Goal: Task Accomplishment & Management: Complete application form

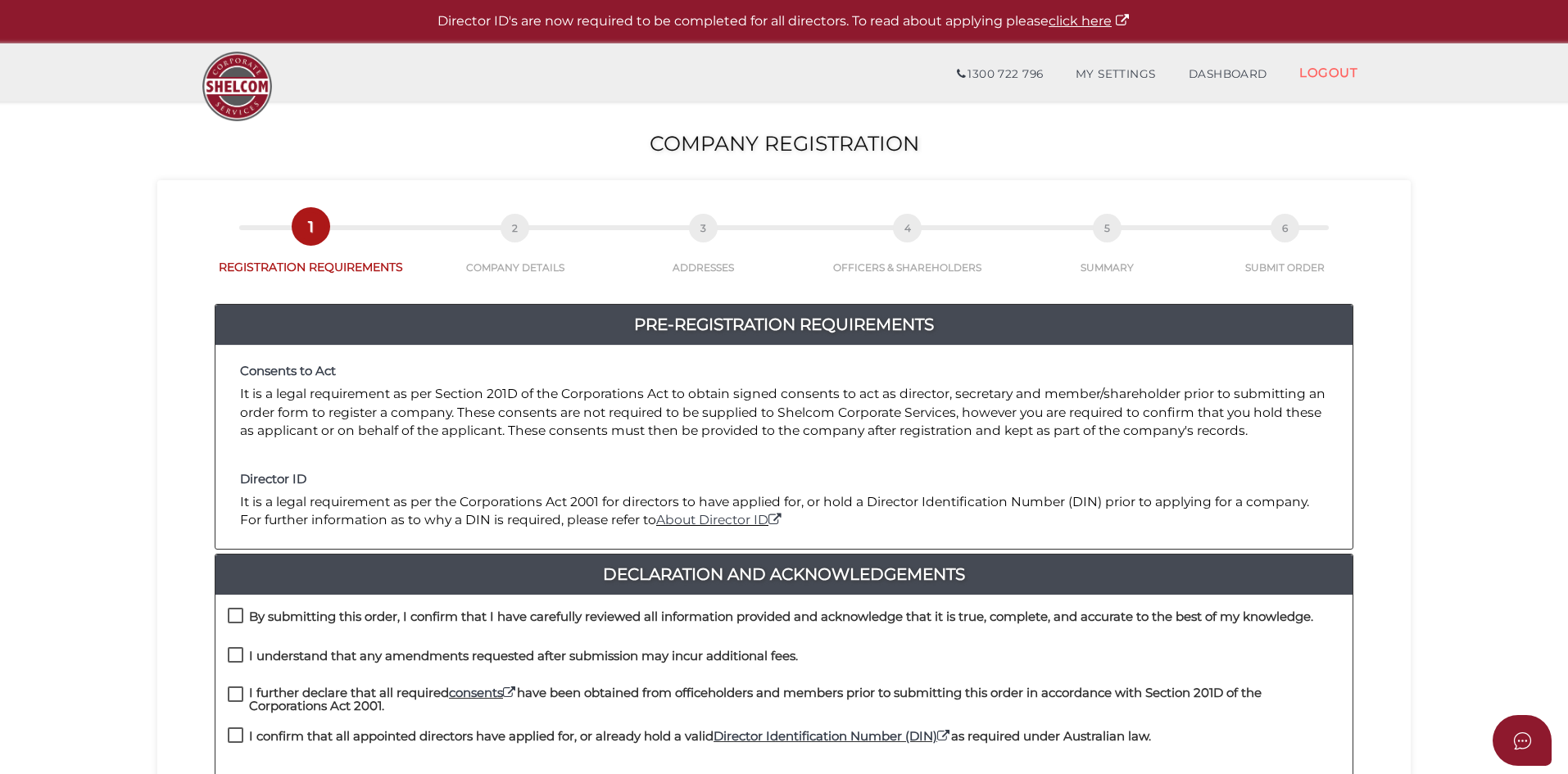
click at [238, 610] on label "By submitting this order, I confirm that I have carefully reviewed all informat…" at bounding box center [771, 620] width 1085 height 20
checkbox input "true"
click at [233, 657] on label "I understand that any amendments requested after submission may incur additiona…" at bounding box center [513, 659] width 570 height 20
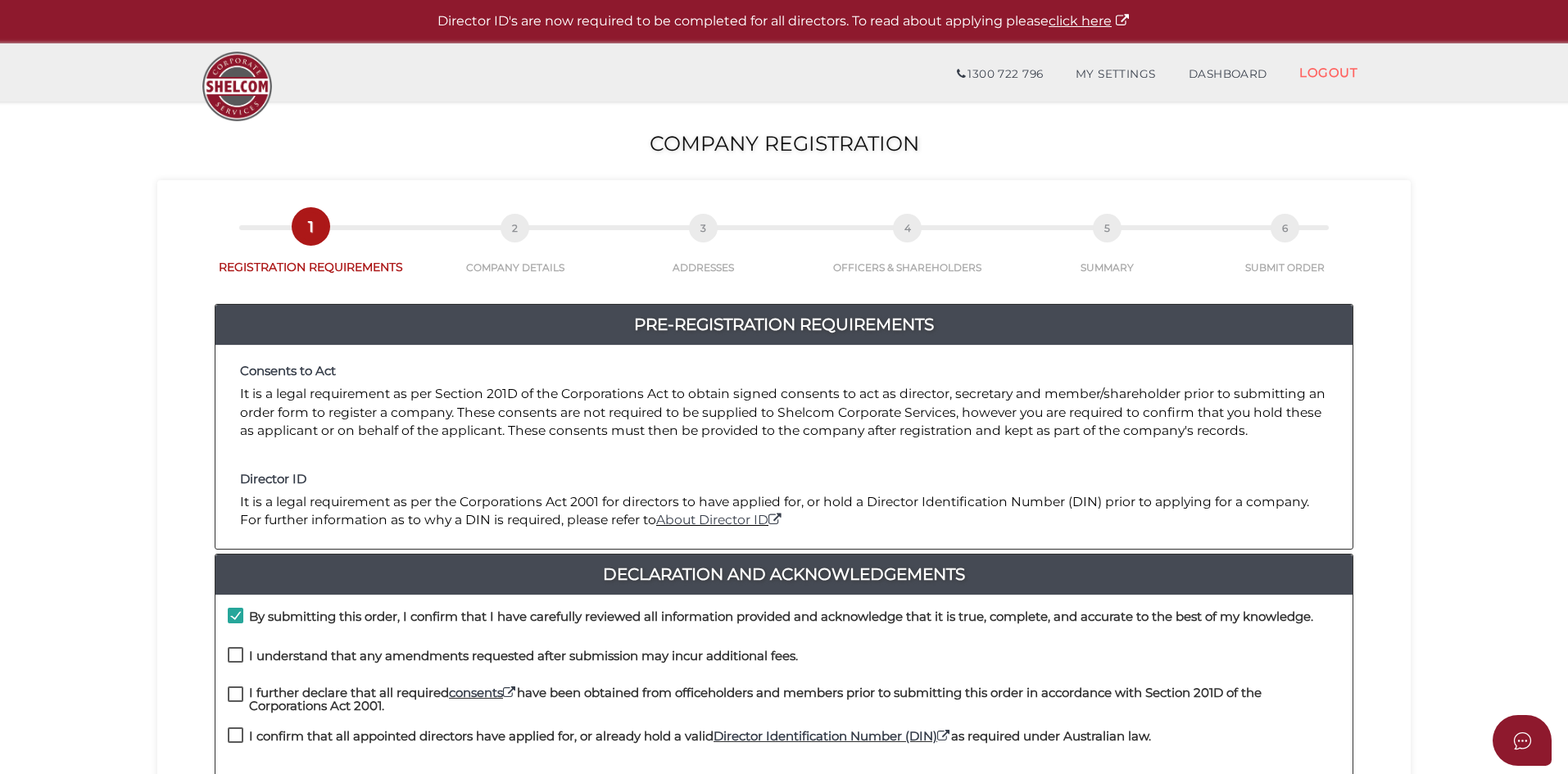
checkbox input "true"
click at [233, 697] on label "I further declare that all required consents have been obtained from officehold…" at bounding box center [784, 697] width 1113 height 20
checkbox input "true"
click at [237, 733] on label "I confirm that all appointed directors have applied for, or already hold a vali…" at bounding box center [690, 739] width 923 height 20
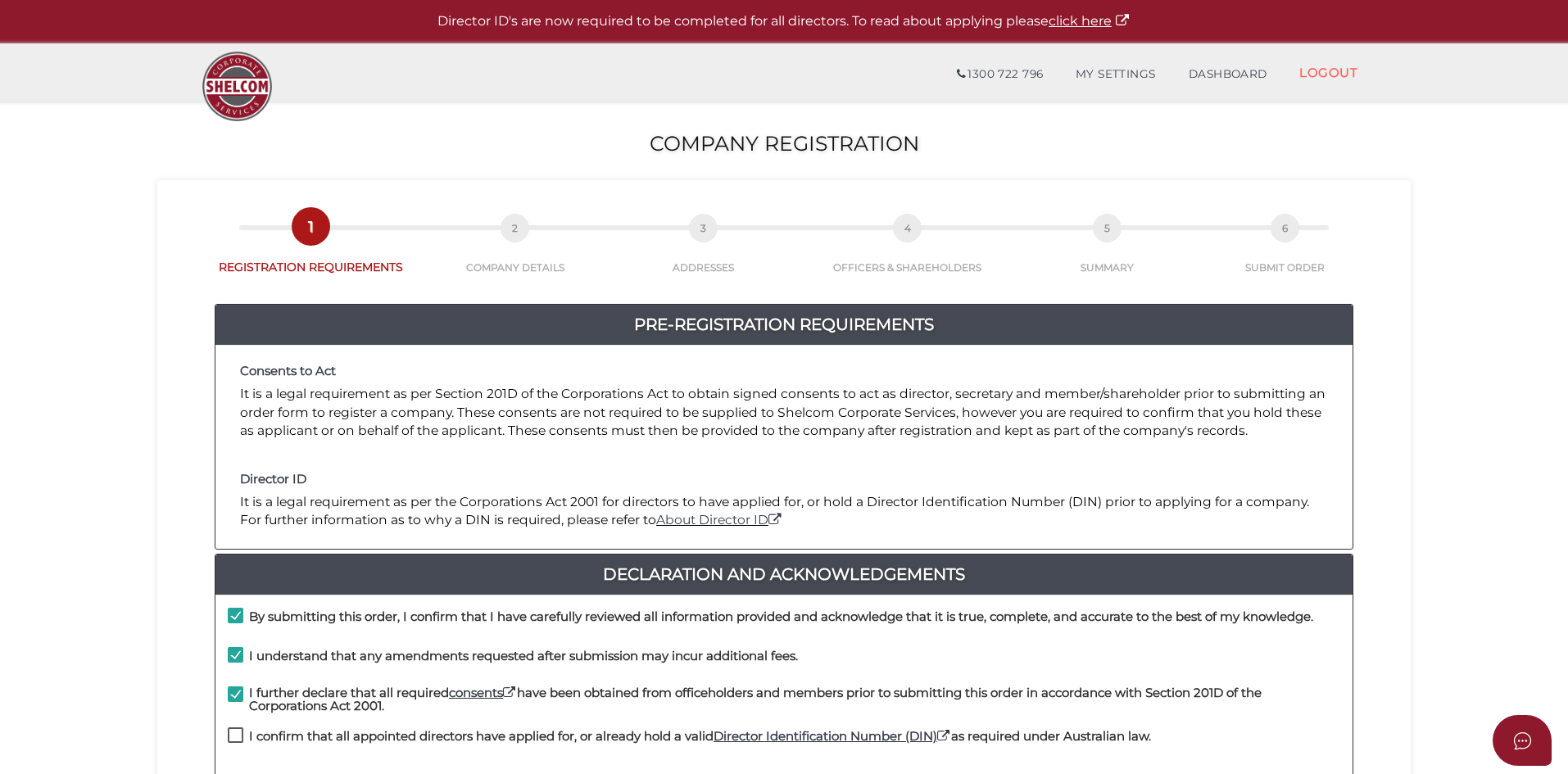
checkbox input "true"
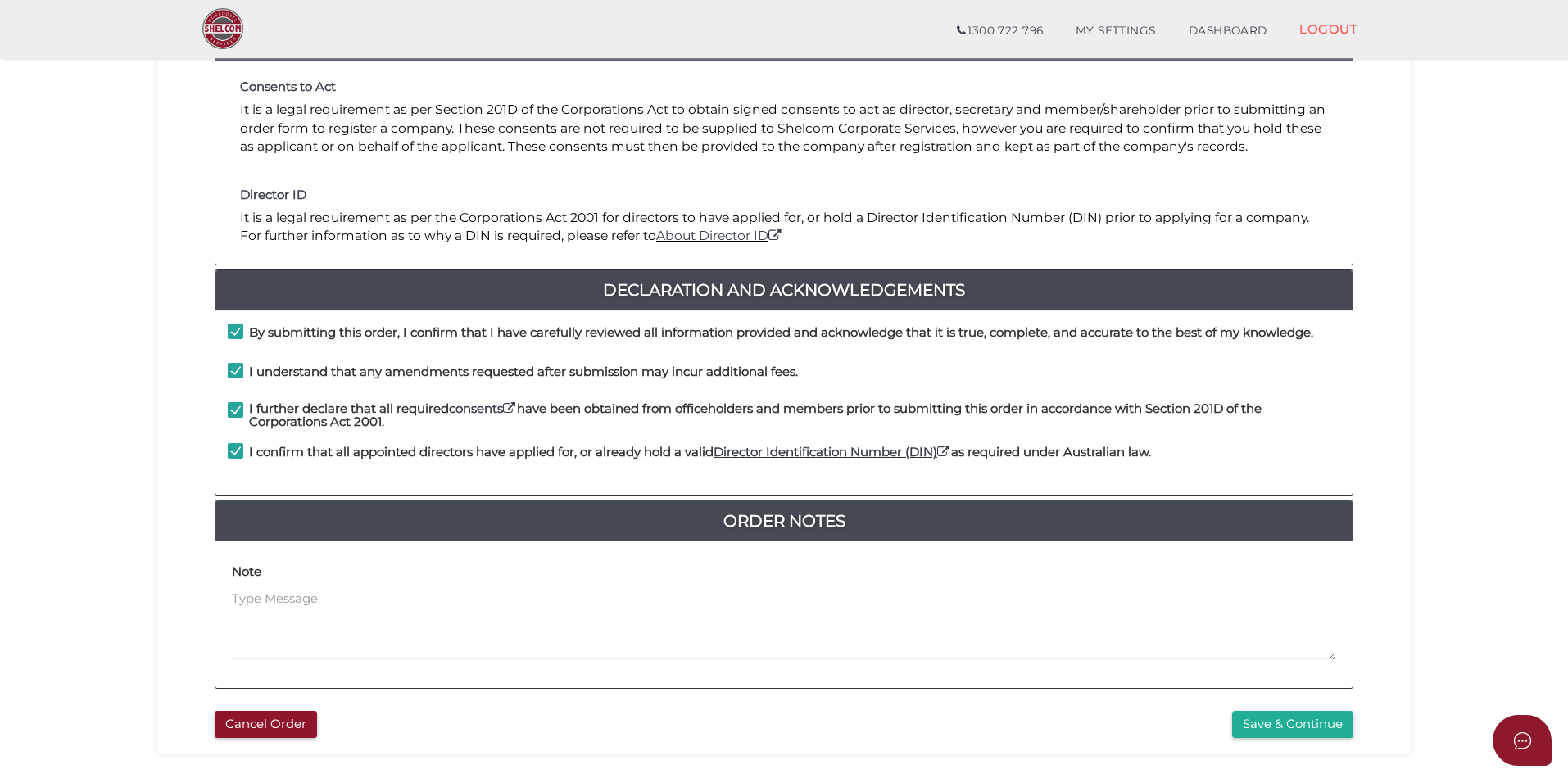
scroll to position [246, 0]
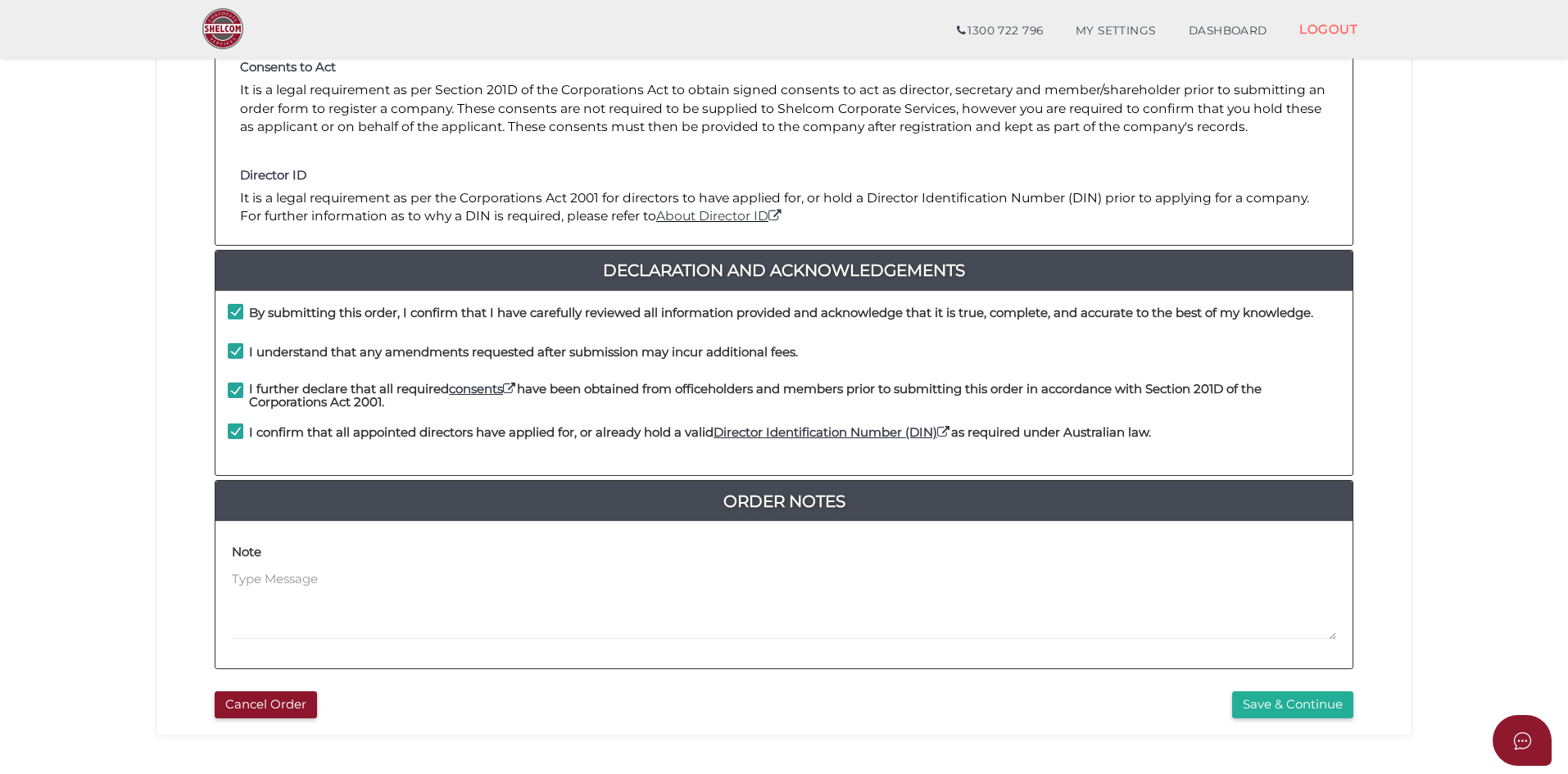
click at [1274, 723] on div "f0ef3ac9d924a0b546e0d2e1aac2e1c2 1 REGISTRATION REQUIREMENTS 2 COMPANY DETAILS …" at bounding box center [784, 306] width 1254 height 859
click at [1275, 704] on button "Save & Continue" at bounding box center [1293, 705] width 121 height 27
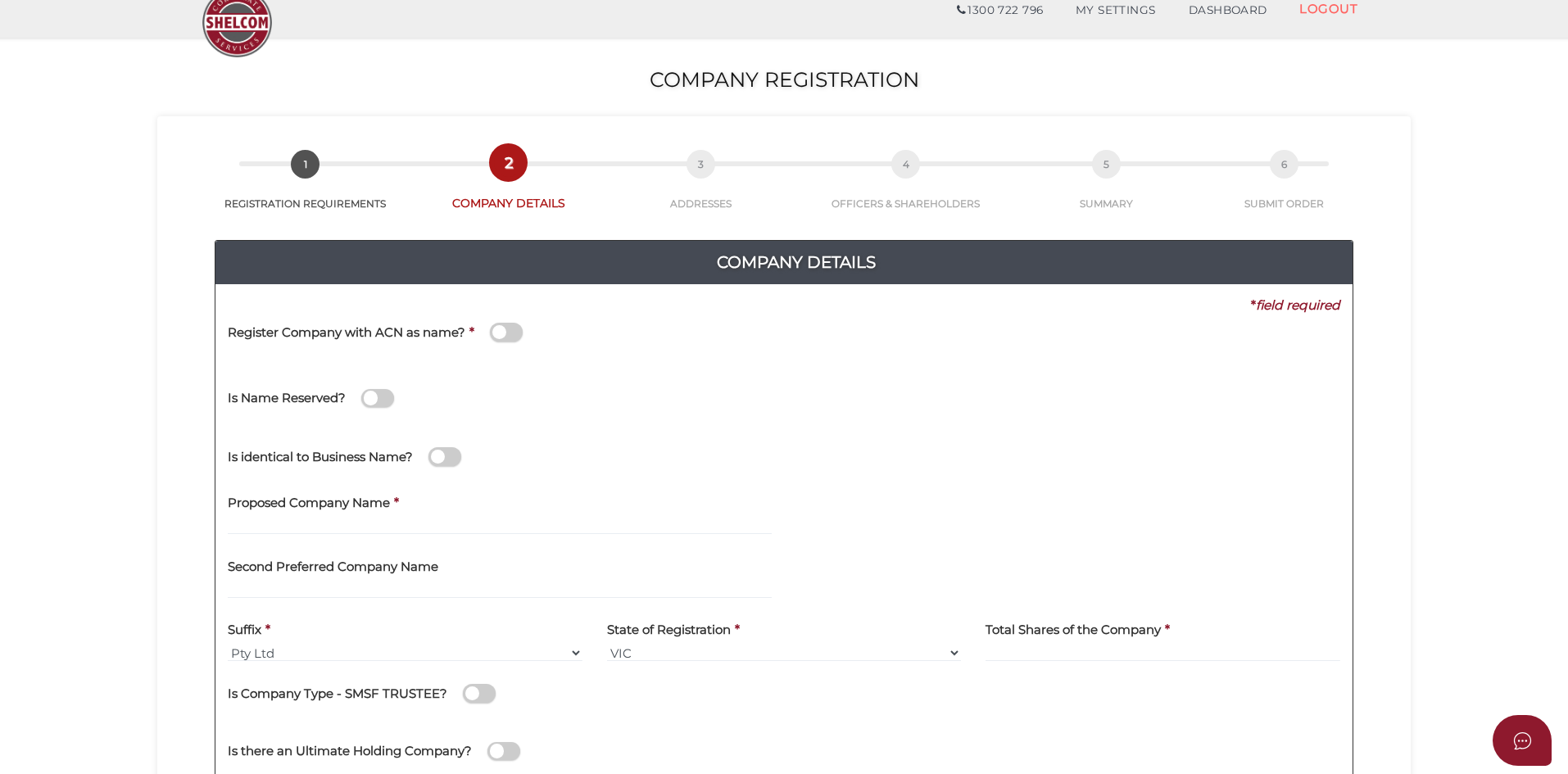
scroll to position [82, 0]
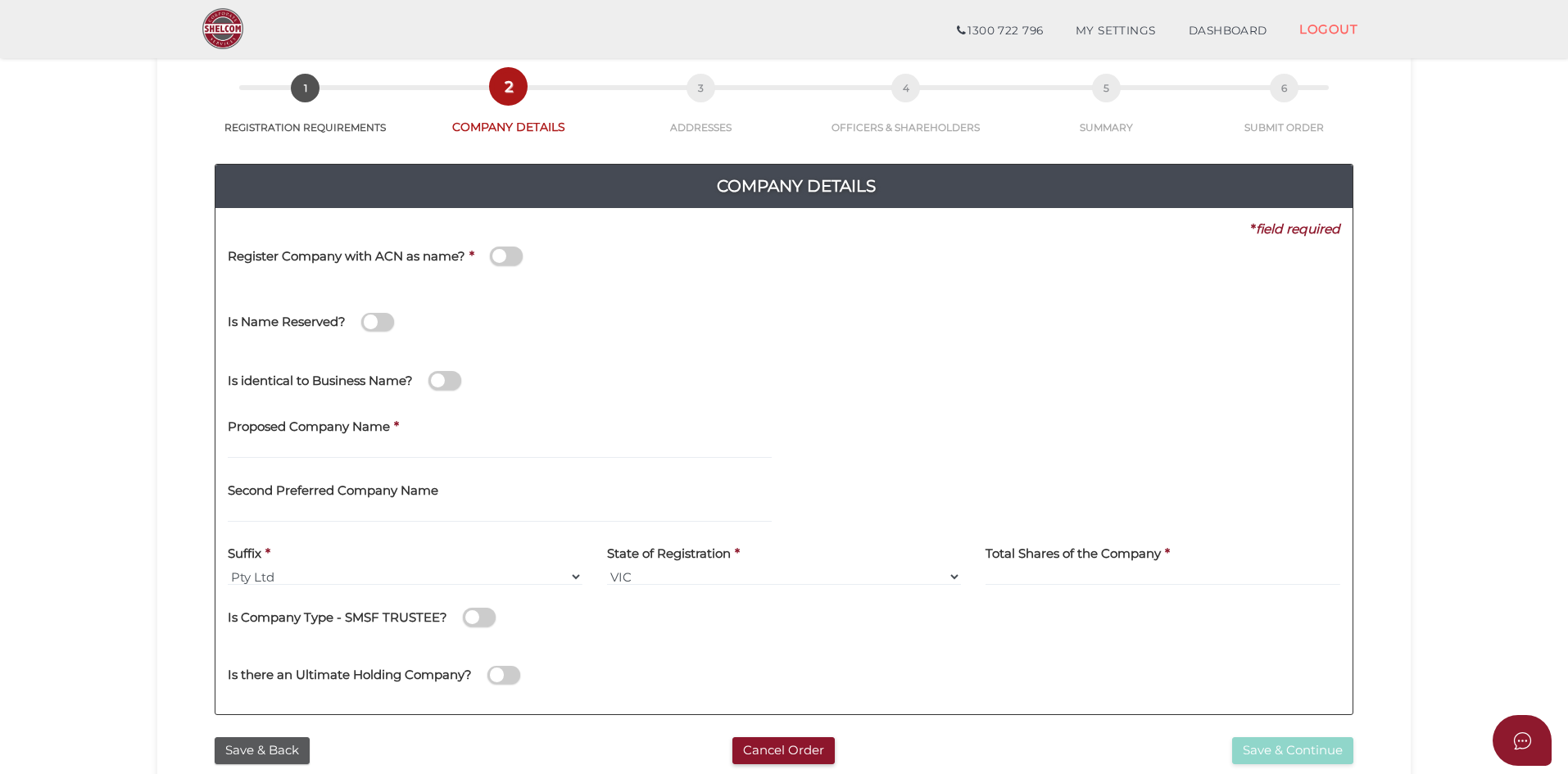
click at [280, 440] on label "Proposed Company Name" at bounding box center [309, 425] width 162 height 34
click at [282, 452] on input "text" at bounding box center [500, 450] width 544 height 18
click at [331, 460] on div "Proposed Company Name * apple" at bounding box center [500, 440] width 568 height 64
click at [317, 456] on input "apple" at bounding box center [500, 450] width 544 height 18
click at [315, 455] on input "apple" at bounding box center [500, 450] width 544 height 18
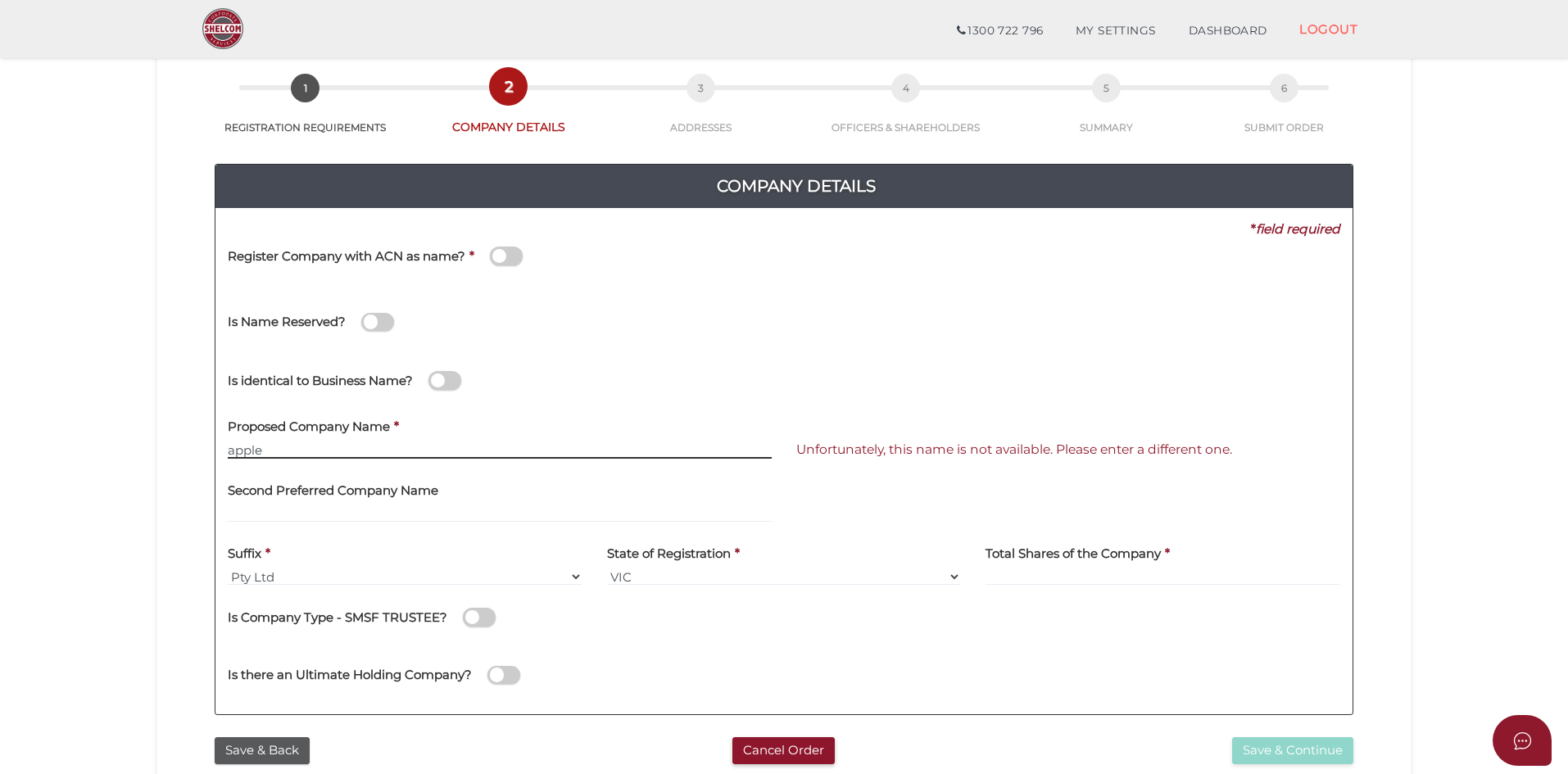
click at [315, 455] on input "apple" at bounding box center [500, 450] width 544 height 18
click at [338, 425] on h4 "Proposed Company Name" at bounding box center [309, 428] width 162 height 14
click at [335, 443] on input "Milky's Company" at bounding box center [500, 450] width 544 height 18
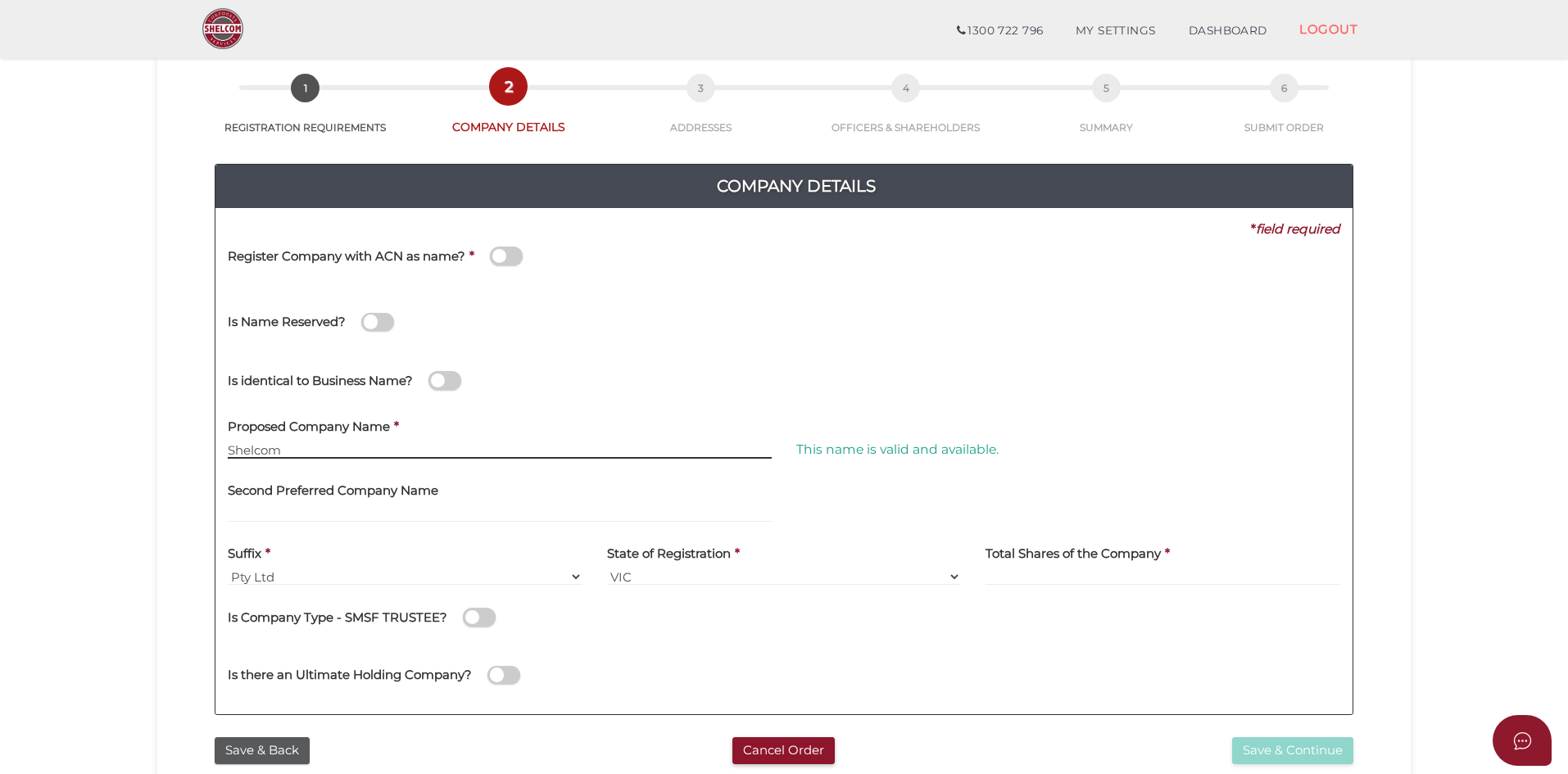
click at [314, 448] on input "Shelcom" at bounding box center [500, 450] width 544 height 18
click at [422, 455] on input "Shelcom Corporate Services" at bounding box center [500, 450] width 544 height 18
click at [512, 452] on input "Shelcom Corporate Services [GEOGRAPHIC_DATA]" at bounding box center [500, 450] width 544 height 18
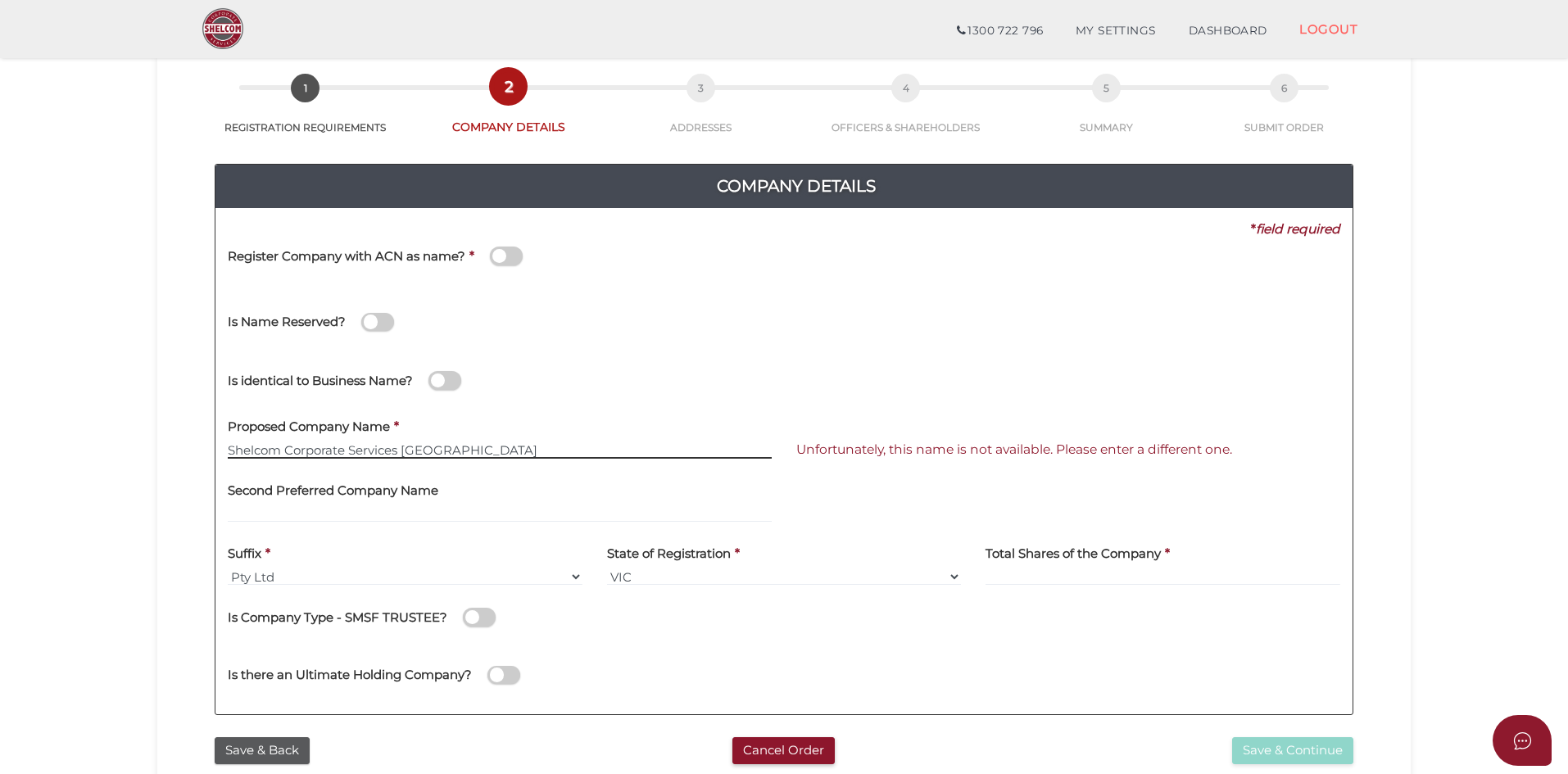
click at [511, 452] on input "Shelcom Corporate Services [GEOGRAPHIC_DATA]" at bounding box center [500, 450] width 544 height 18
type input "S"
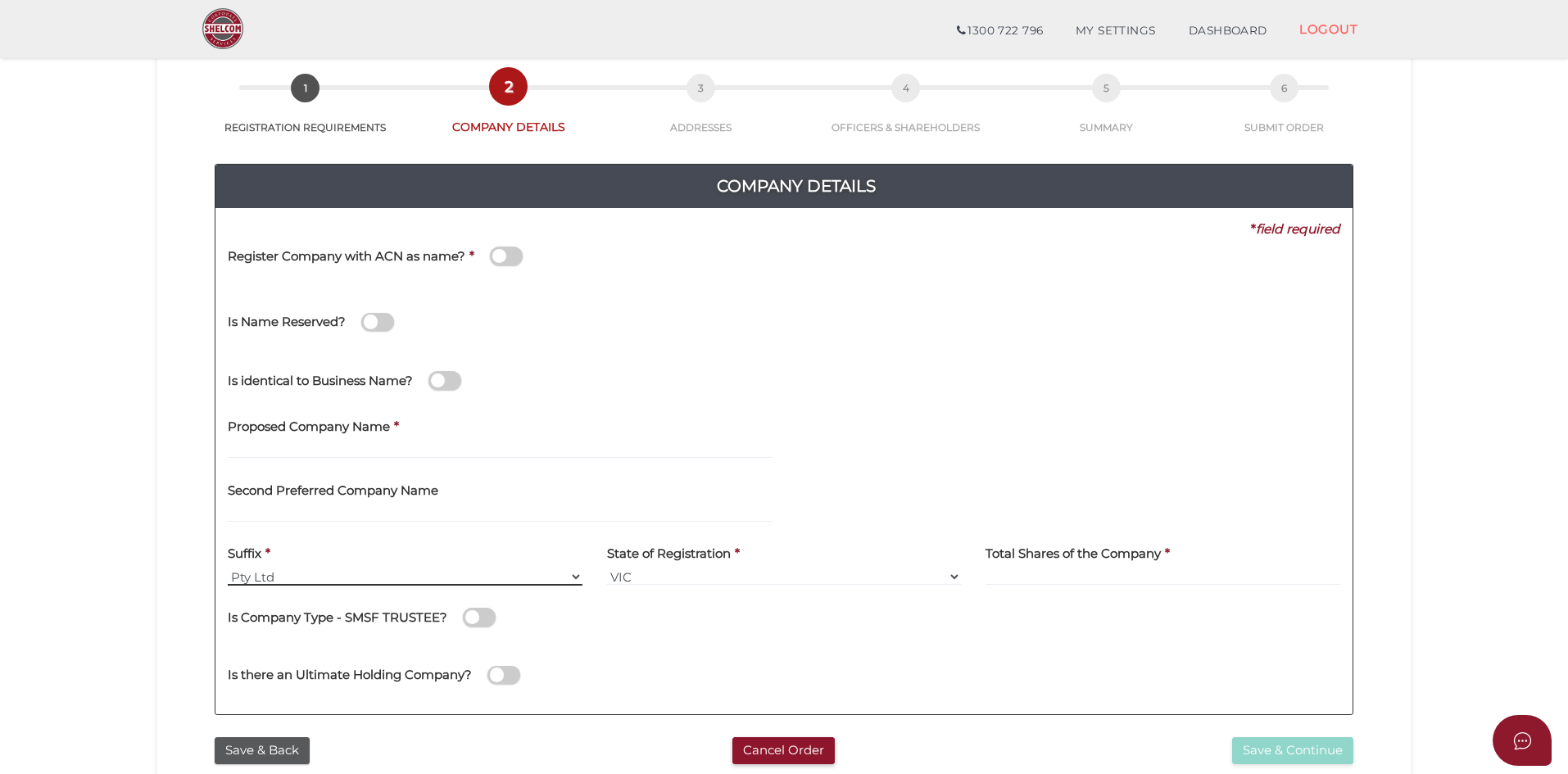
drag, startPoint x: 231, startPoint y: 582, endPoint x: 273, endPoint y: 575, distance: 42.6
click at [280, 575] on select "Pty Ltd Pty Ltd Pty. Ltd. Pty Limited Proprietary Limited Proprietary Ltd" at bounding box center [405, 576] width 355 height 18
click at [239, 580] on select "Pty Ltd Pty Ltd Pty. Ltd. Pty Limited Proprietary Limited Proprietary Ltd" at bounding box center [405, 576] width 355 height 18
click at [238, 579] on select "Pty Ltd Pty Ltd Pty. Ltd. Pty Limited Proprietary Limited Proprietary Ltd" at bounding box center [405, 576] width 355 height 18
click at [236, 578] on select "Pty Ltd Pty Ltd Pty. Ltd. Pty Limited Proprietary Limited Proprietary Ltd" at bounding box center [405, 576] width 355 height 18
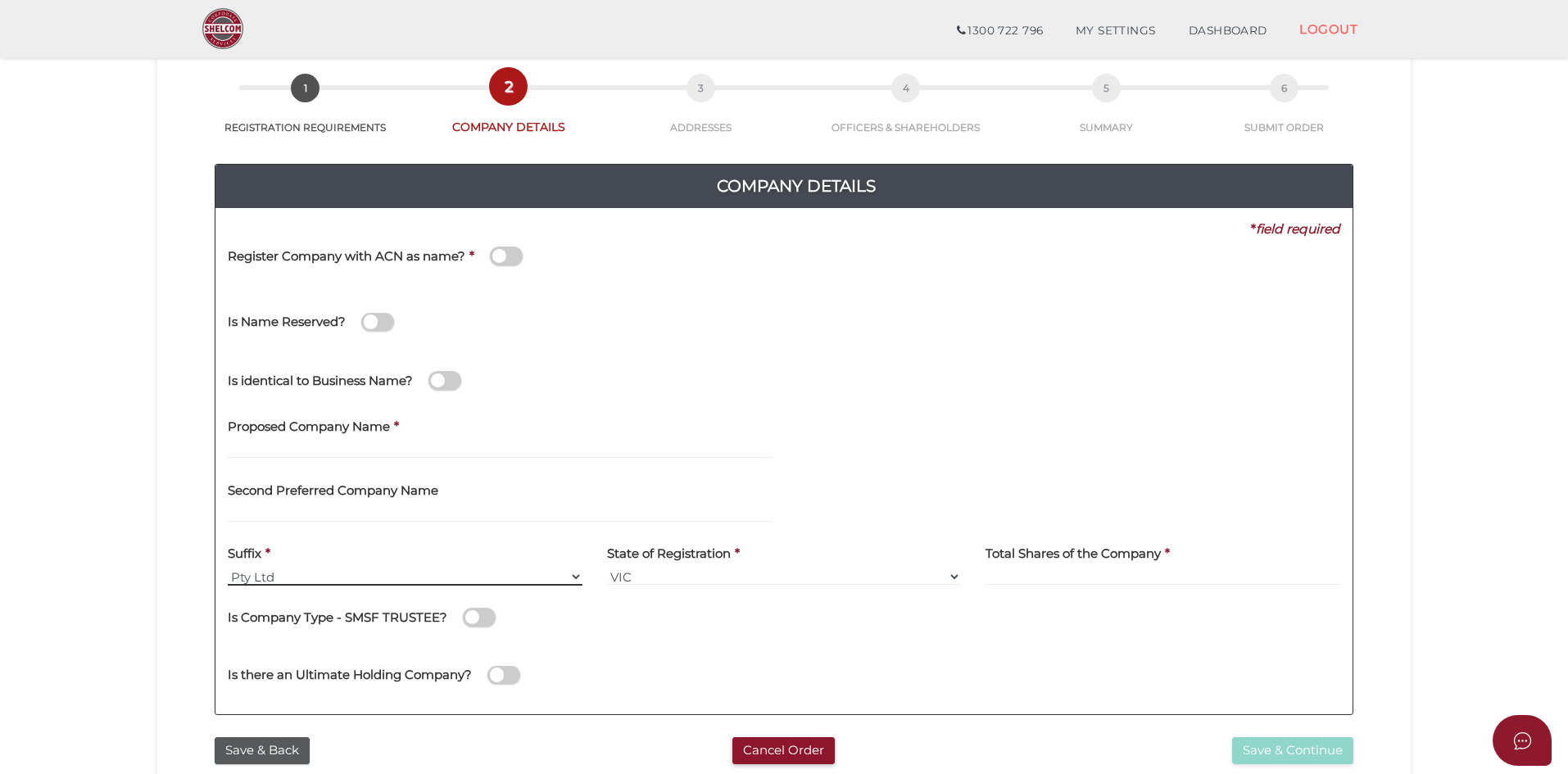
click at [236, 578] on select "Pty Ltd Pty Ltd Pty. Ltd. Pty Limited Proprietary Limited Proprietary Ltd" at bounding box center [405, 576] width 355 height 18
click at [261, 574] on select "Pty Ltd Pty Ltd Pty. Ltd. Pty Limited Proprietary Limited Proprietary Ltd" at bounding box center [405, 576] width 355 height 18
click at [259, 569] on select "Pty Ltd Pty Ltd Pty. Ltd. Pty Limited Proprietary Limited Proprietary Ltd" at bounding box center [405, 576] width 355 height 18
click at [249, 581] on select "Pty Ltd Pty Ltd Pty. Ltd. Pty Limited Proprietary Limited Proprietary Ltd" at bounding box center [405, 576] width 355 height 18
